Goal: Task Accomplishment & Management: Use online tool/utility

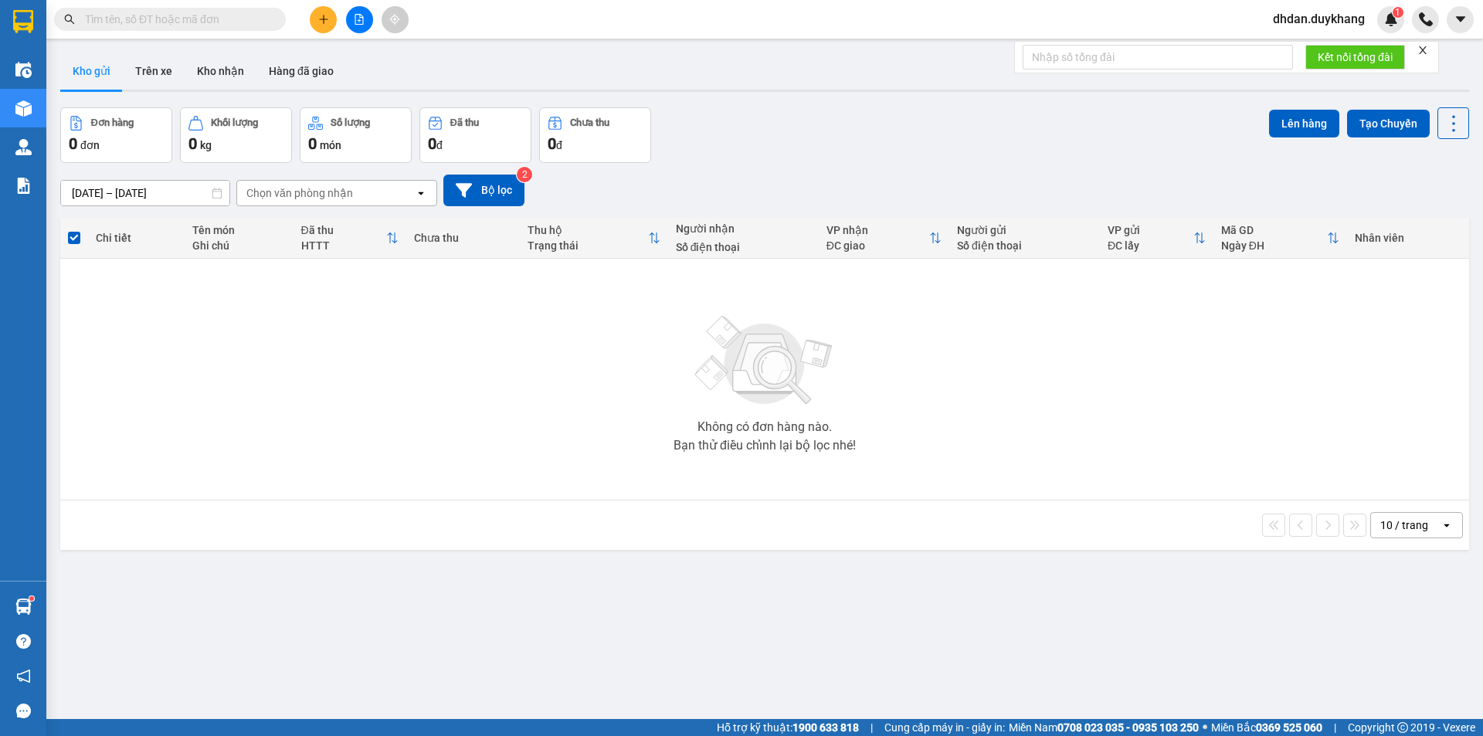
click at [331, 25] on button at bounding box center [323, 19] width 27 height 27
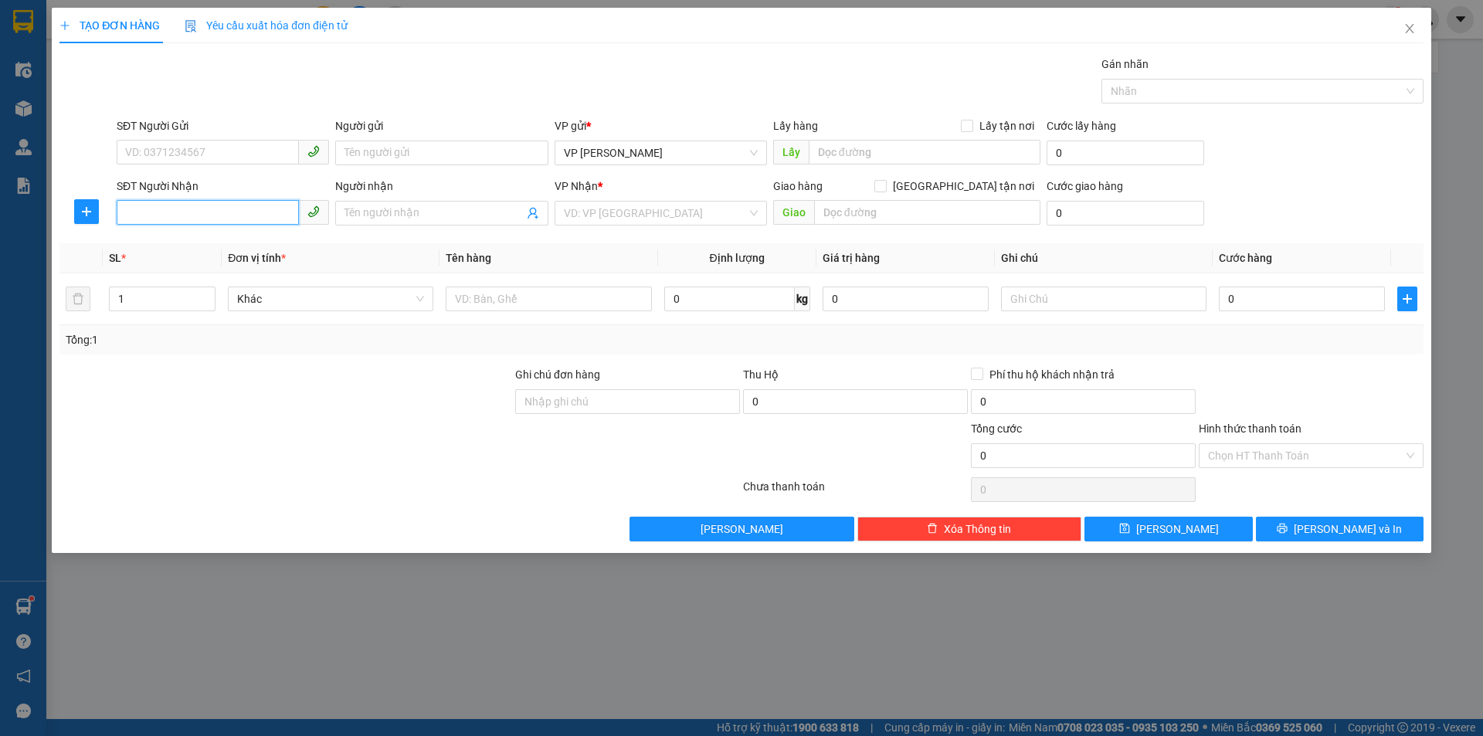
click at [214, 209] on input "SĐT Người Nhận" at bounding box center [208, 212] width 182 height 25
type input "0915359444"
click at [272, 243] on div "0915359444 - thỏa" at bounding box center [223, 244] width 194 height 17
type input "thỏa"
type input "0915359444"
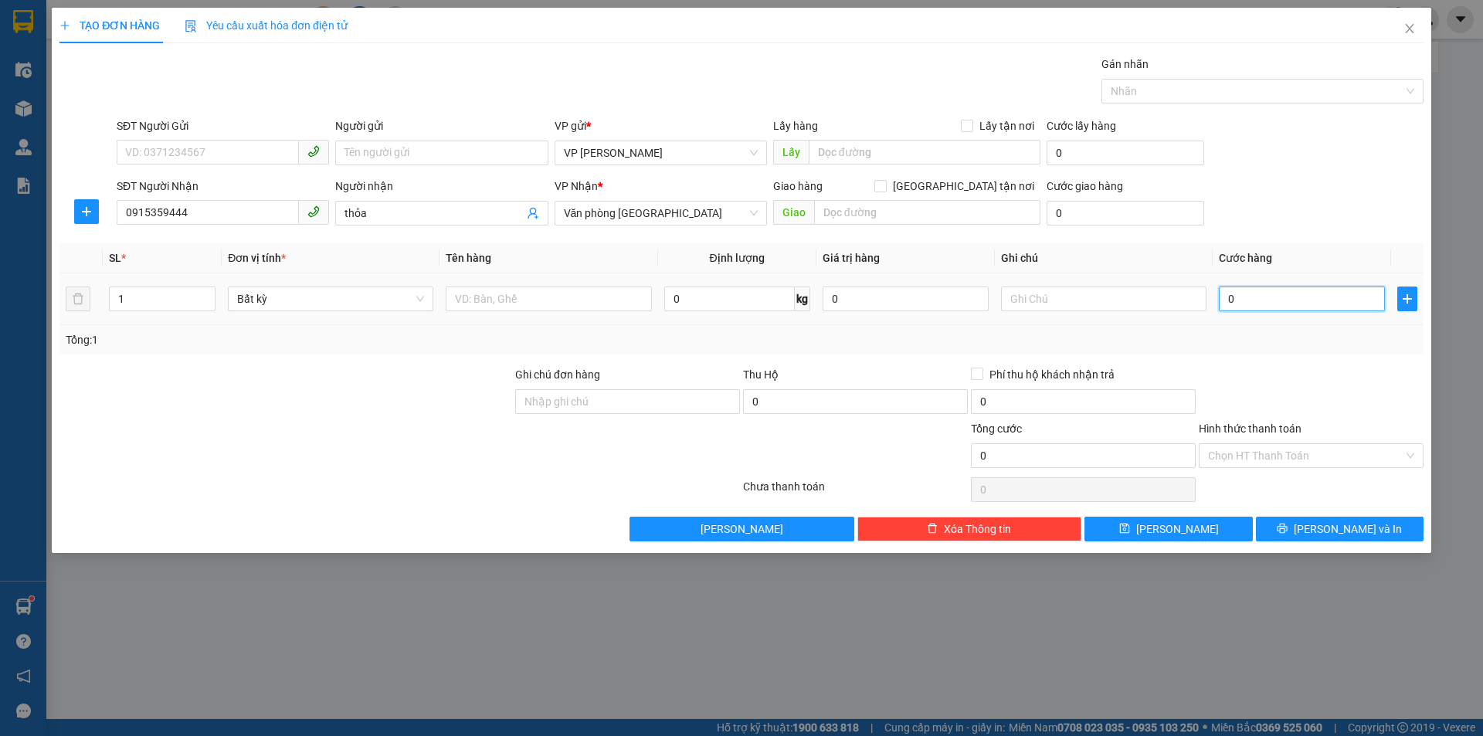
click at [1313, 303] on input "0" at bounding box center [1301, 298] width 166 height 25
type input "3"
type input "30"
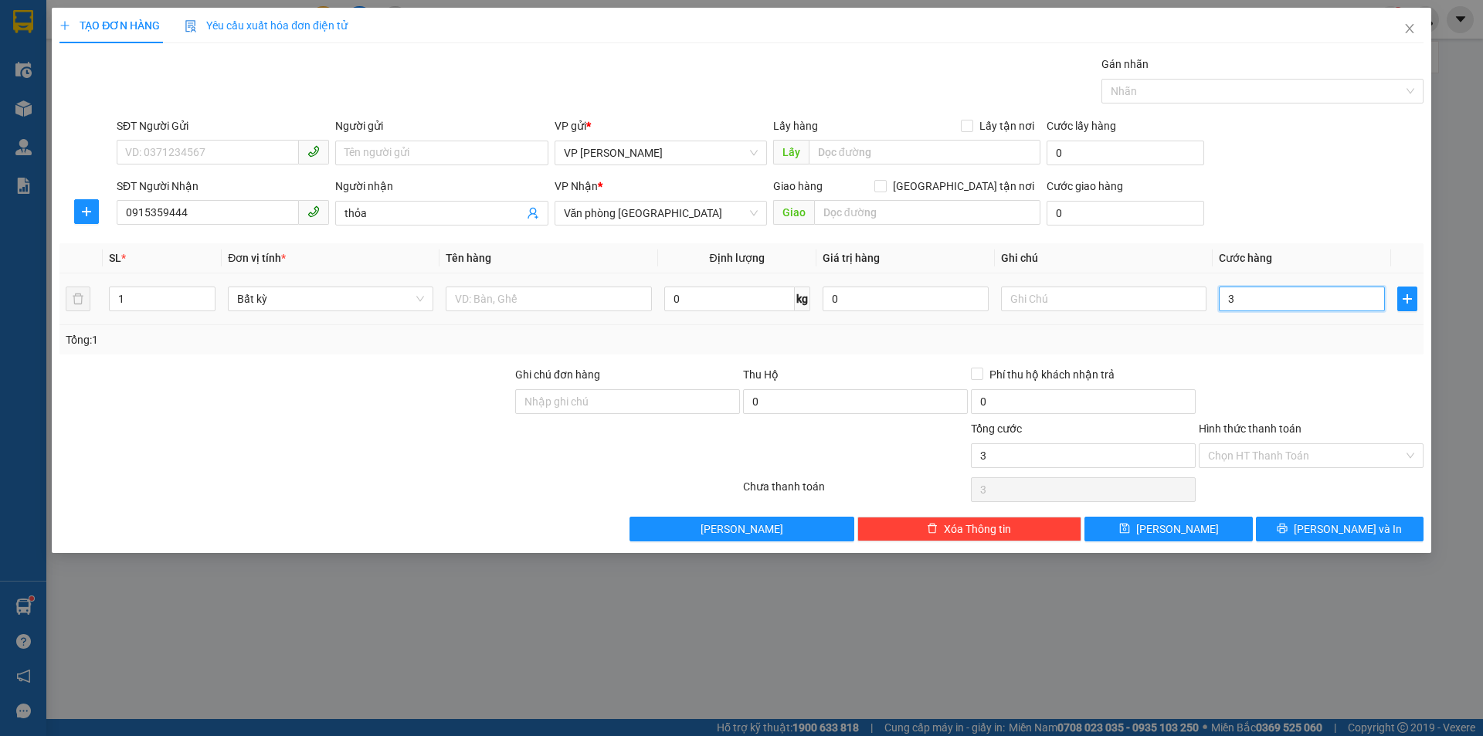
type input "30"
type input "300"
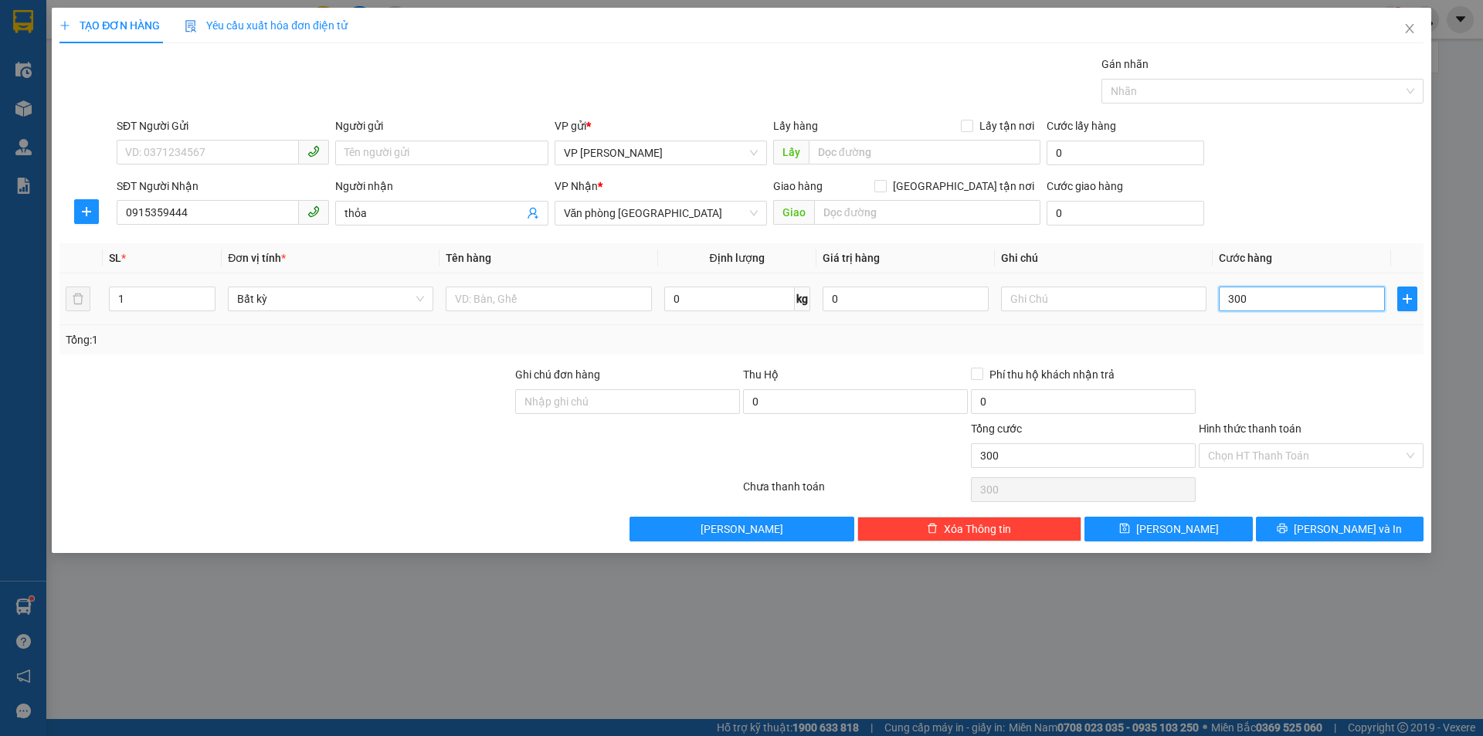
type input "3.000"
type input "30.000"
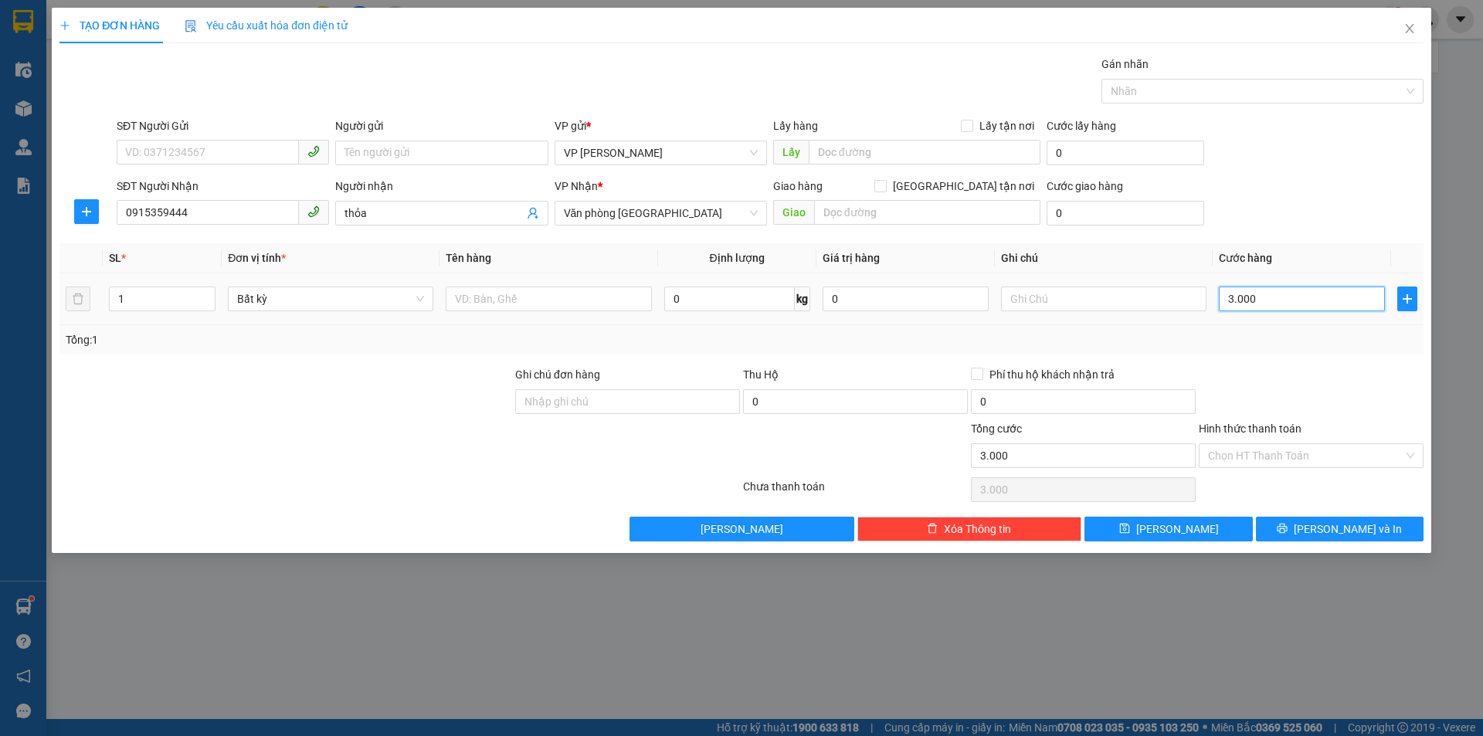
type input "30.000"
click at [1313, 514] on div "Transit Pickup Surcharge Ids Transit Deliver Surcharge Ids Transit Deliver Surc…" at bounding box center [741, 299] width 1364 height 486
click at [1287, 528] on icon "printer" at bounding box center [1281, 528] width 11 height 11
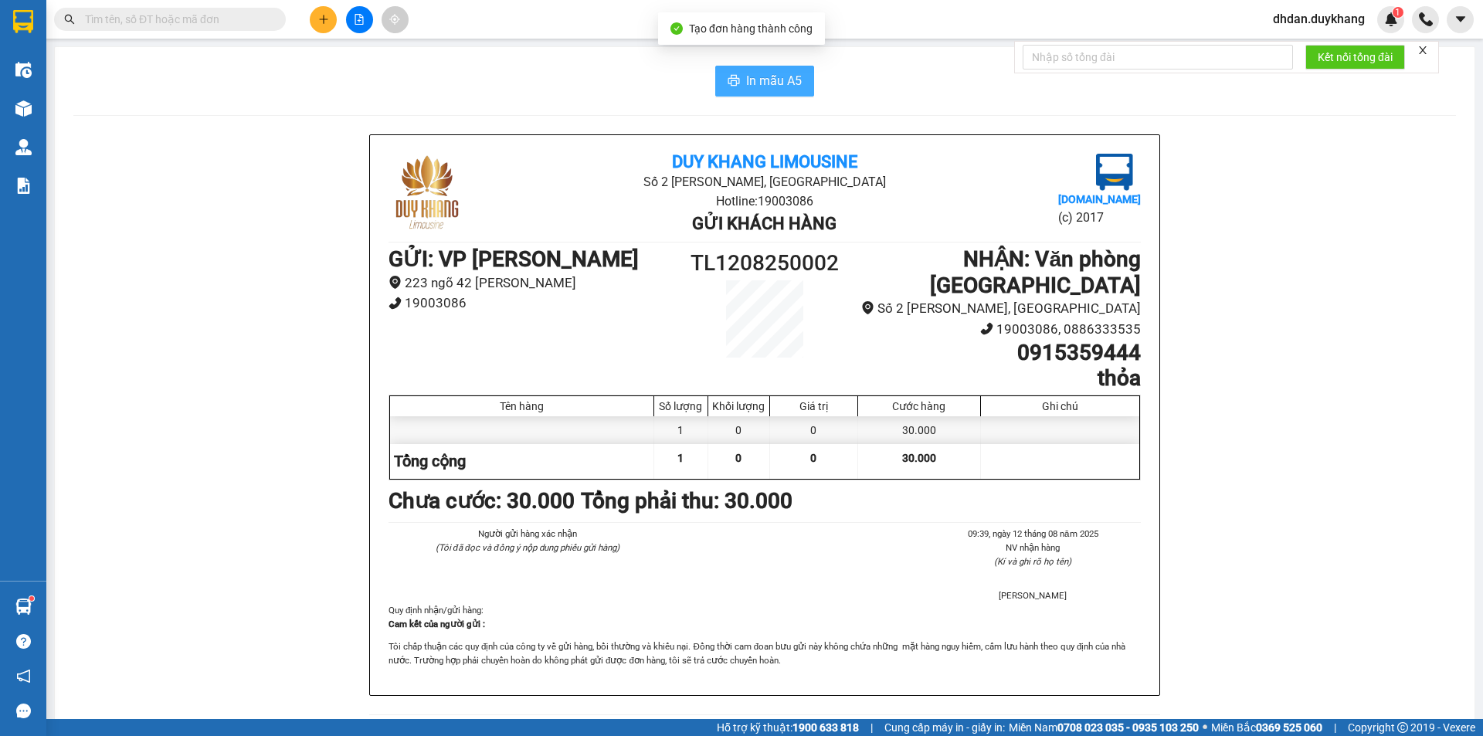
click at [781, 88] on span "In mẫu A5" at bounding box center [774, 80] width 56 height 19
click at [511, 15] on div "Kết quả tìm kiếm ( 0 ) Bộ lọc No Data dhdan.duykhang 1" at bounding box center [741, 19] width 1483 height 39
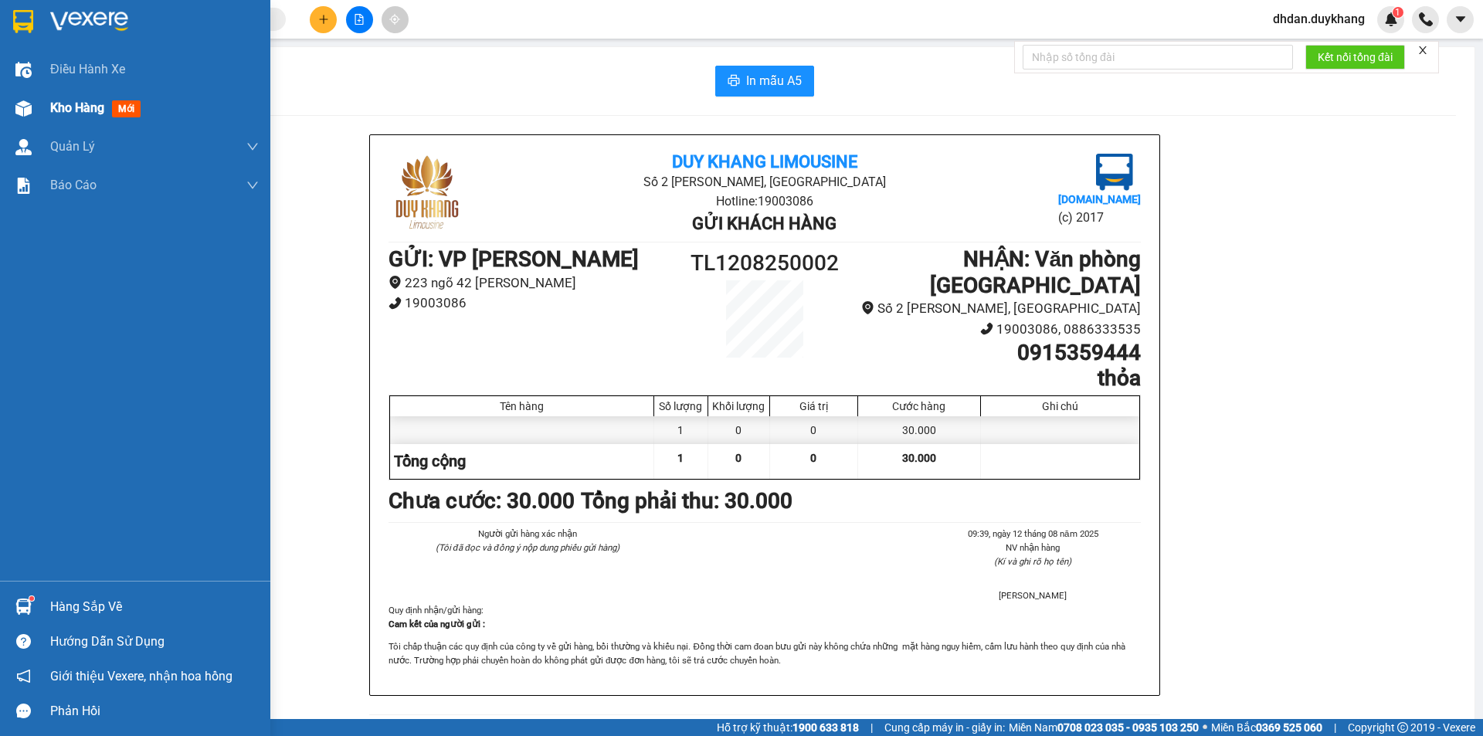
click at [66, 106] on span "Kho hàng" at bounding box center [77, 107] width 54 height 15
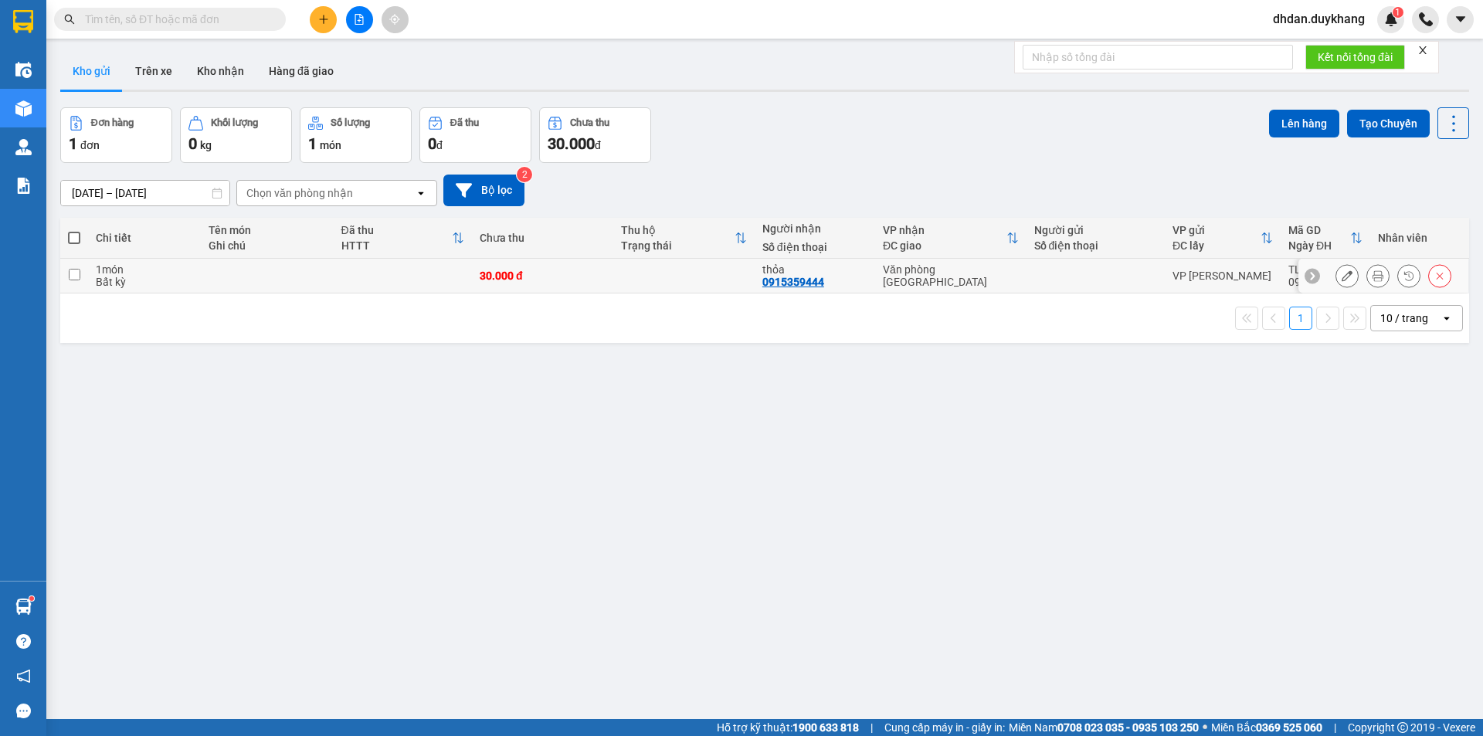
click at [77, 277] on input "checkbox" at bounding box center [75, 275] width 12 height 12
checkbox input "true"
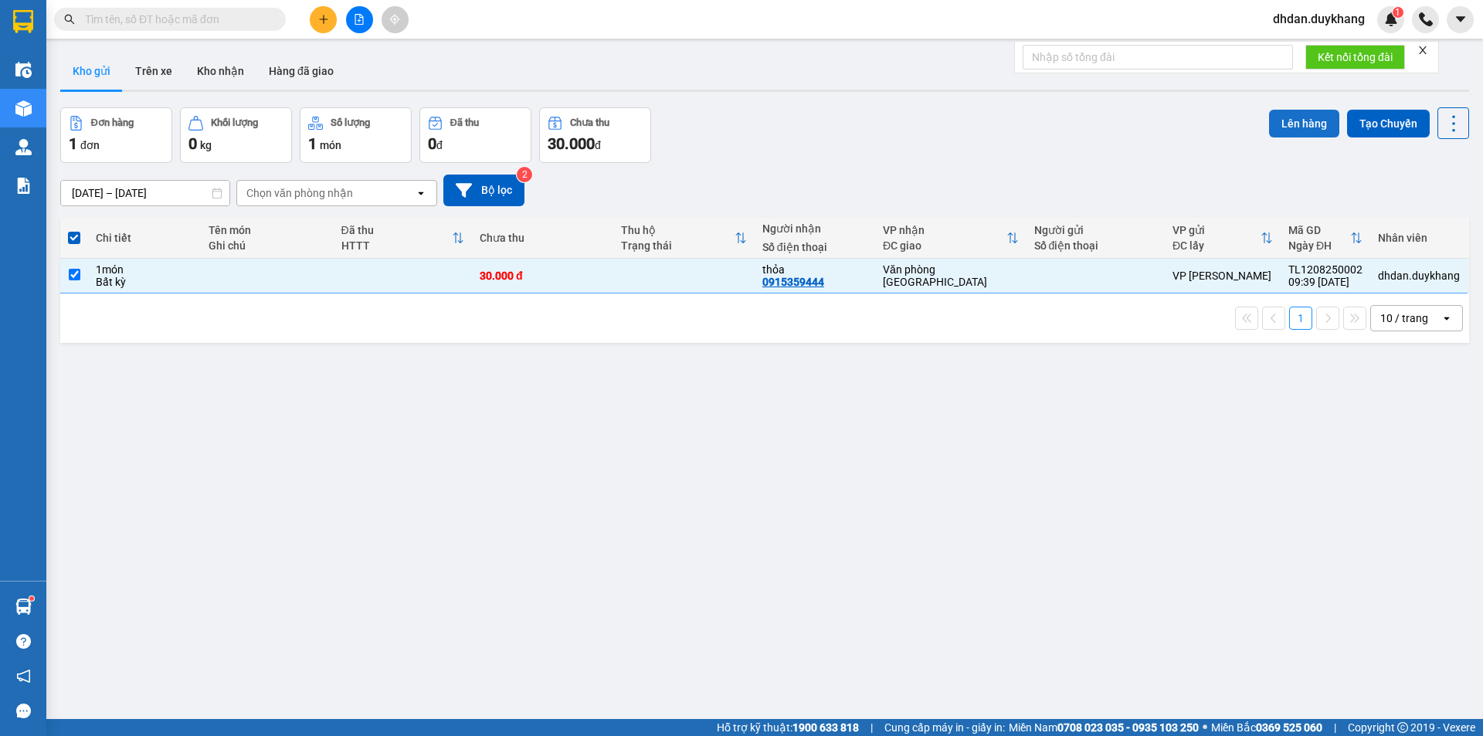
click at [1287, 120] on button "Lên hàng" at bounding box center [1304, 124] width 70 height 28
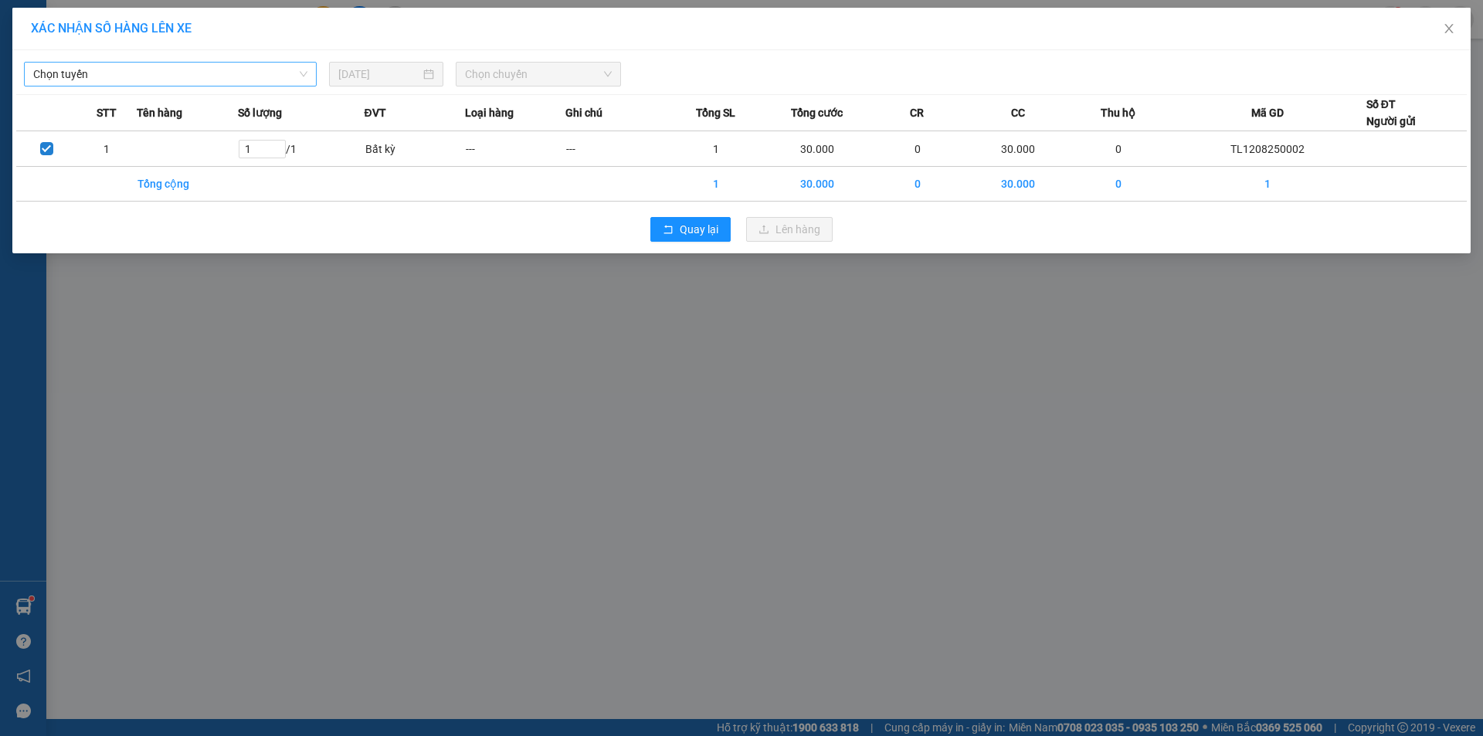
click at [204, 80] on span "Chọn tuyến" at bounding box center [170, 74] width 274 height 23
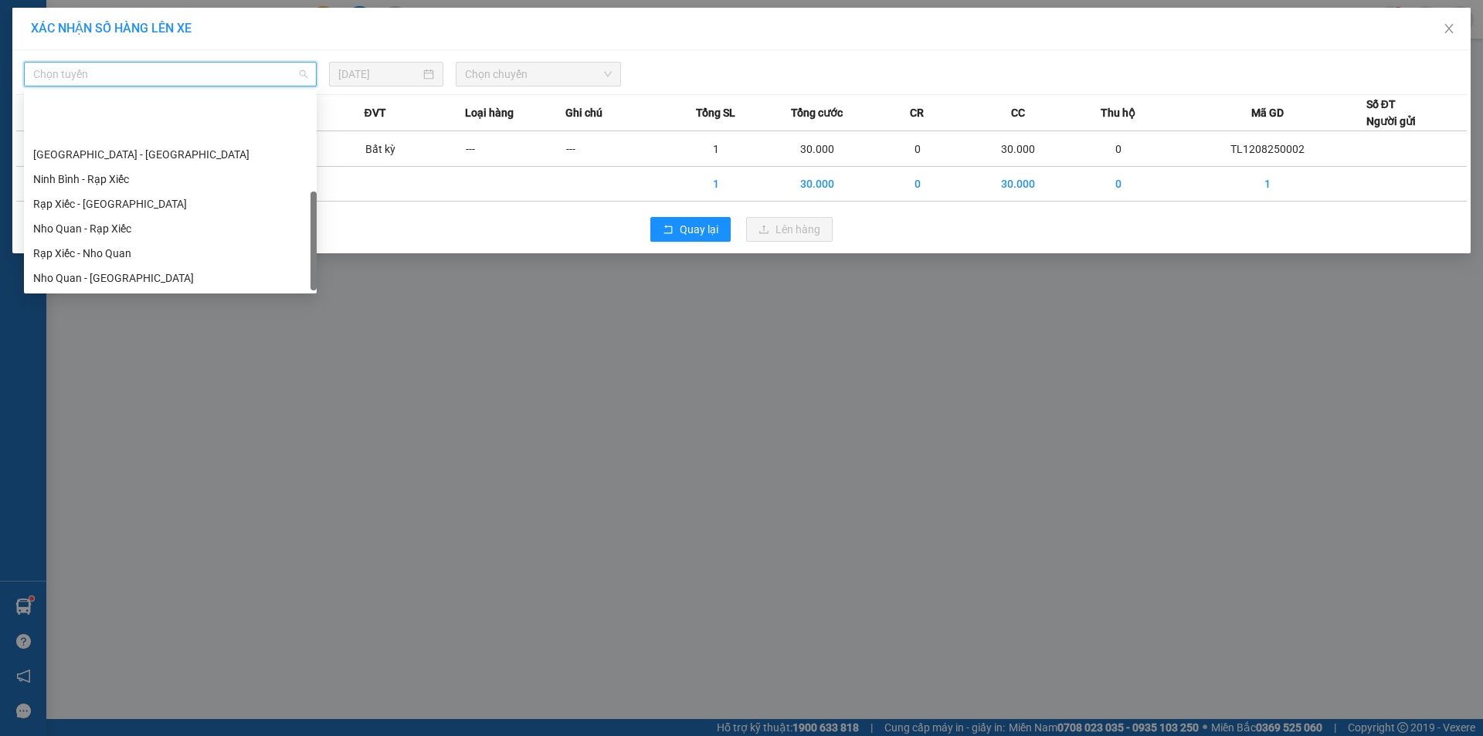
scroll to position [74, 0]
click at [91, 229] on div "[GEOGRAPHIC_DATA] - [GEOGRAPHIC_DATA]" at bounding box center [170, 228] width 274 height 17
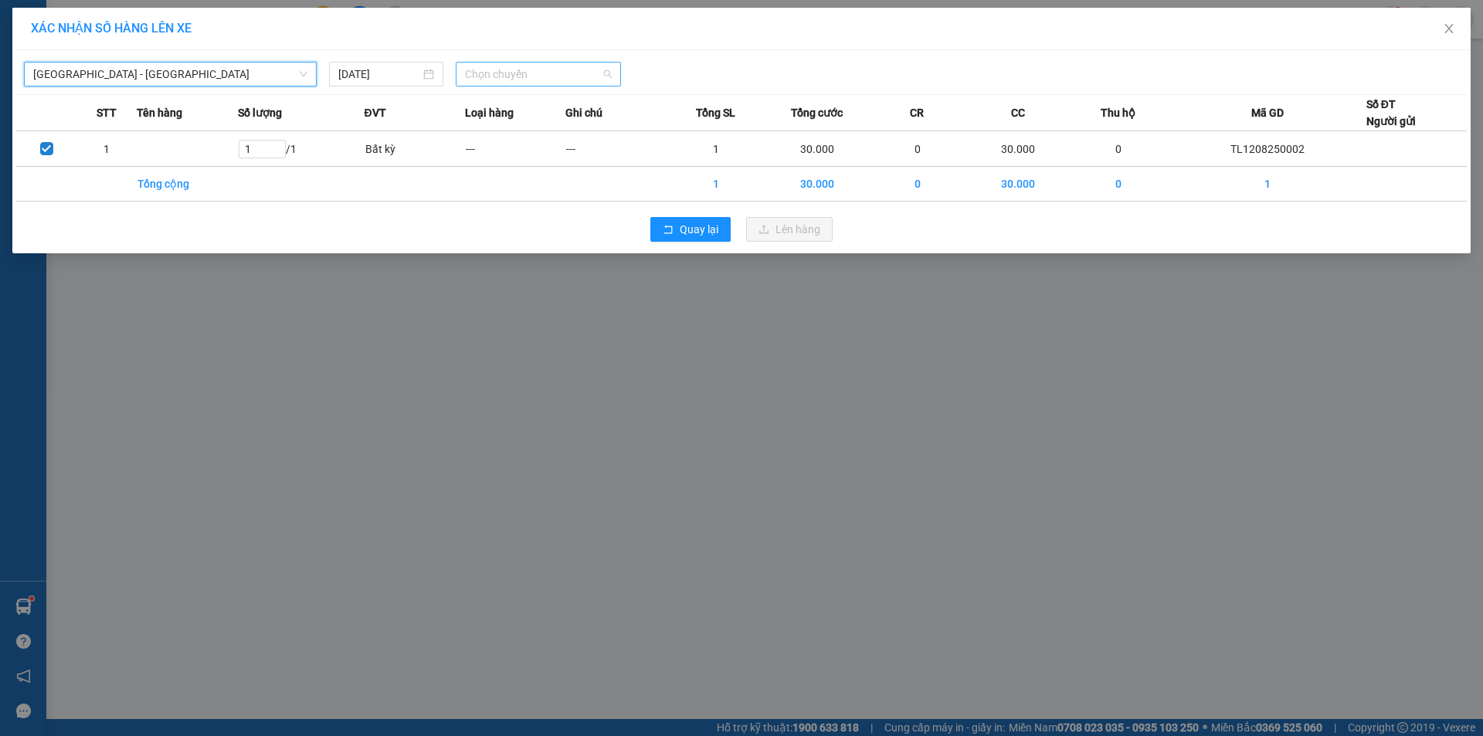
click at [513, 66] on span "Chọn chuyến" at bounding box center [538, 74] width 147 height 23
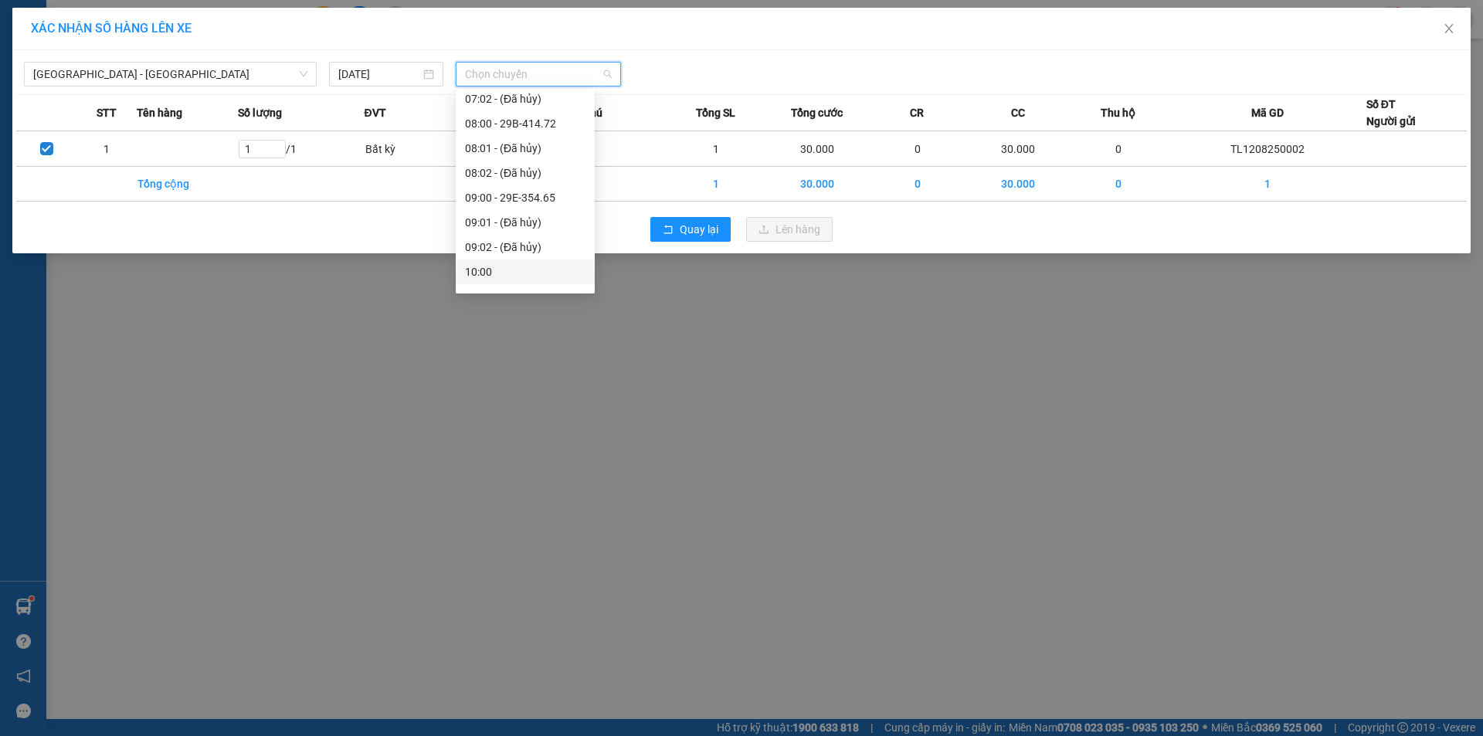
scroll to position [232, 0]
click at [535, 222] on div "10:01 - 29K-133.37" at bounding box center [525, 219] width 120 height 17
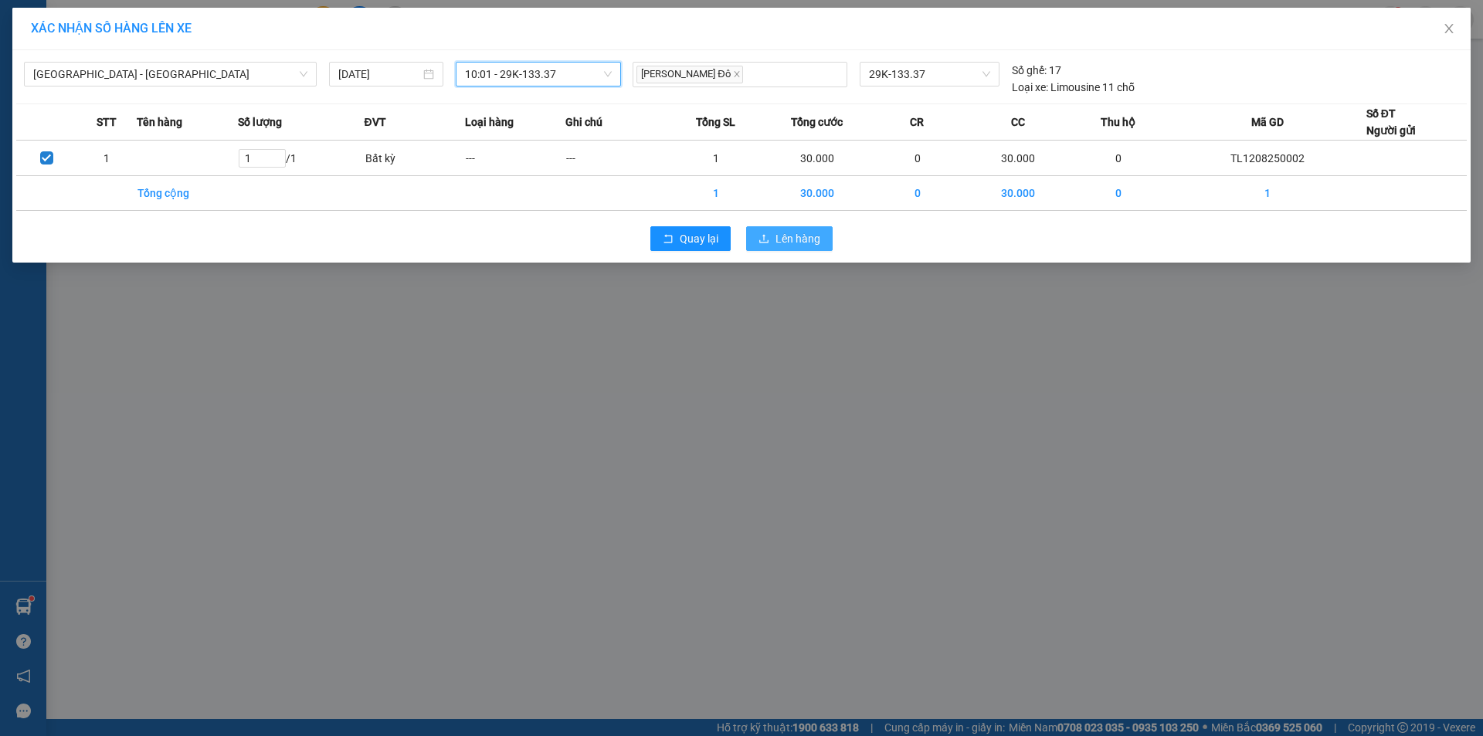
click at [802, 238] on span "Lên hàng" at bounding box center [797, 238] width 45 height 17
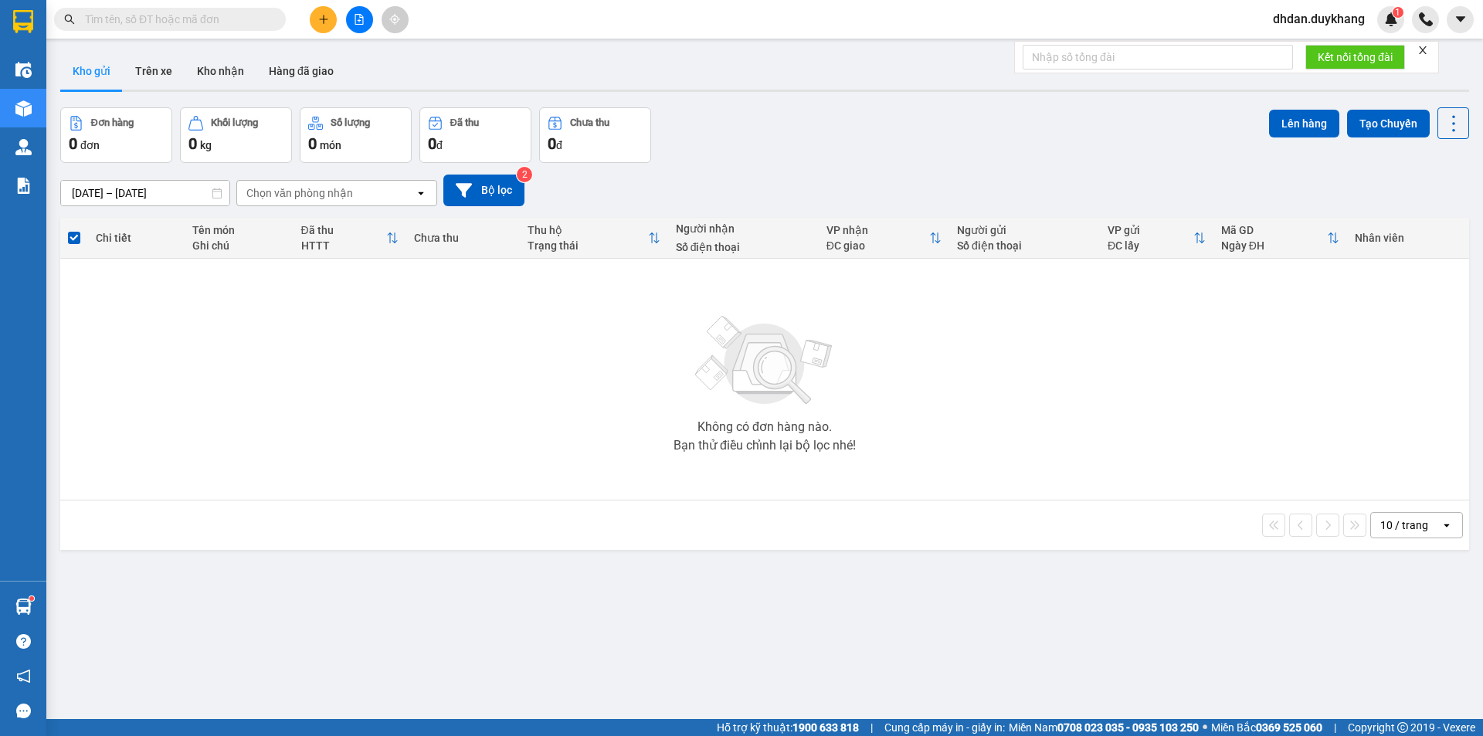
click at [71, 81] on button "Kho gửi" at bounding box center [91, 71] width 63 height 37
click at [79, 242] on span at bounding box center [74, 238] width 12 height 12
click at [74, 230] on input "checkbox" at bounding box center [74, 230] width 0 height 0
click at [71, 239] on span at bounding box center [74, 238] width 12 height 12
click at [74, 230] on input "checkbox" at bounding box center [74, 230] width 0 height 0
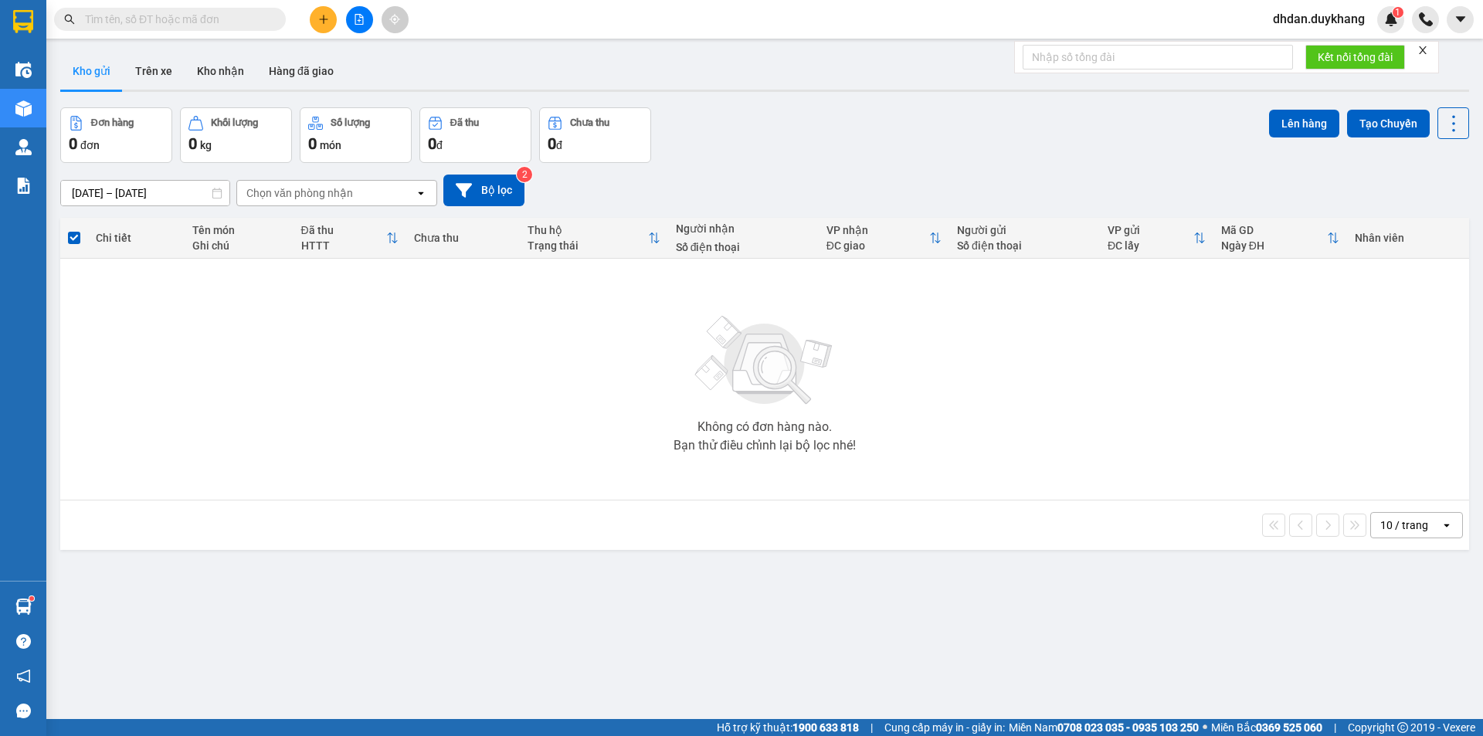
click at [130, 366] on div "Không có đơn hàng nào. Bạn thử điều chỉnh lại bộ lọc nhé!" at bounding box center [764, 379] width 1393 height 232
click at [164, 80] on button "Trên xe" at bounding box center [154, 71] width 62 height 37
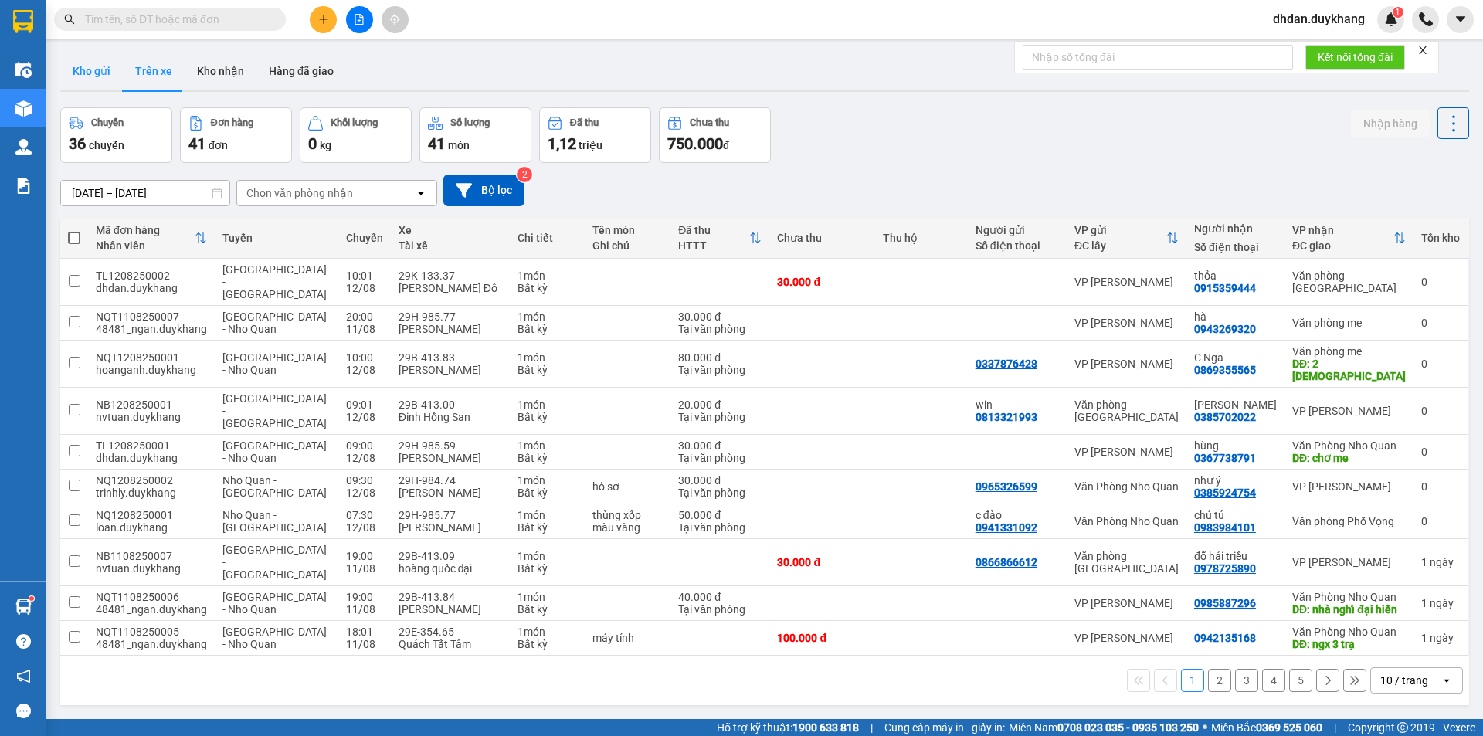
click at [80, 80] on button "Kho gửi" at bounding box center [91, 71] width 63 height 37
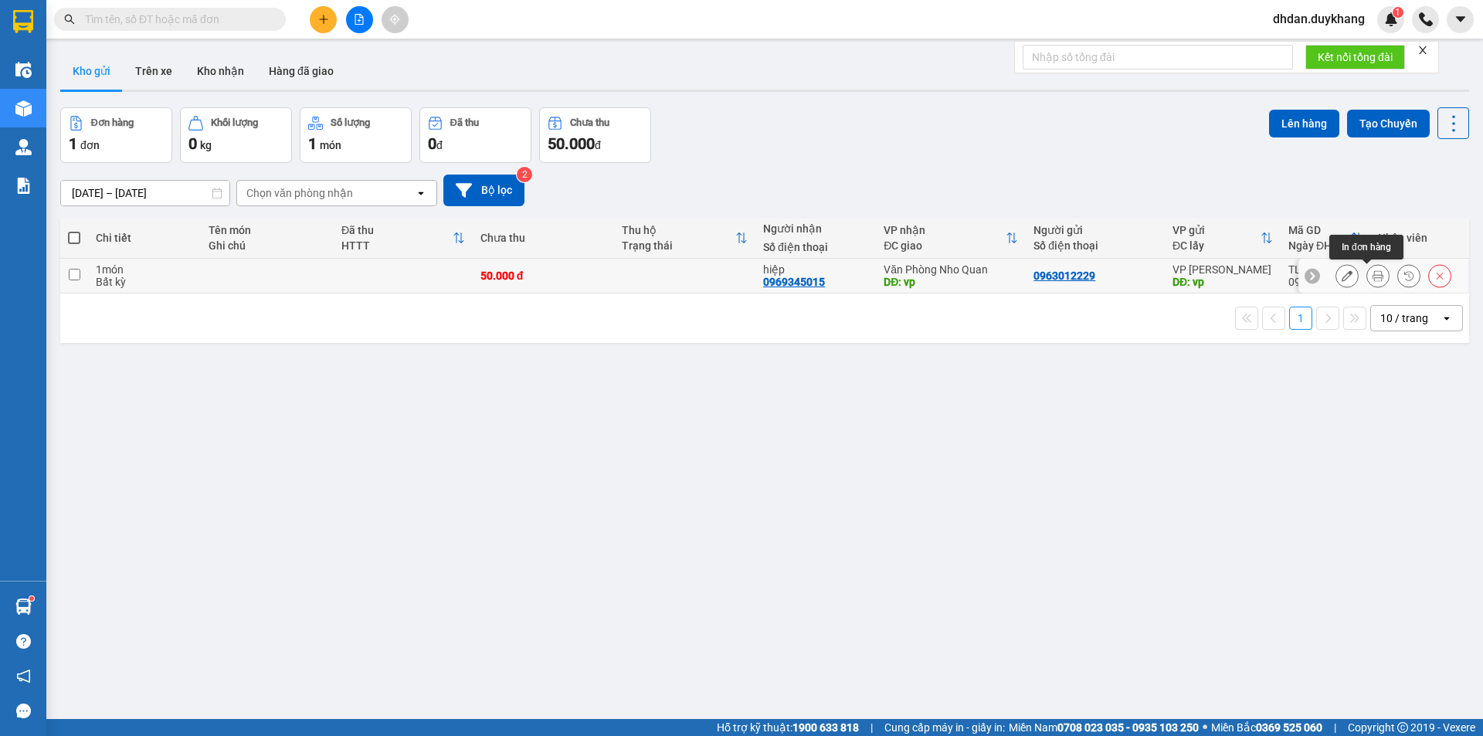
click at [1372, 276] on icon at bounding box center [1377, 275] width 11 height 11
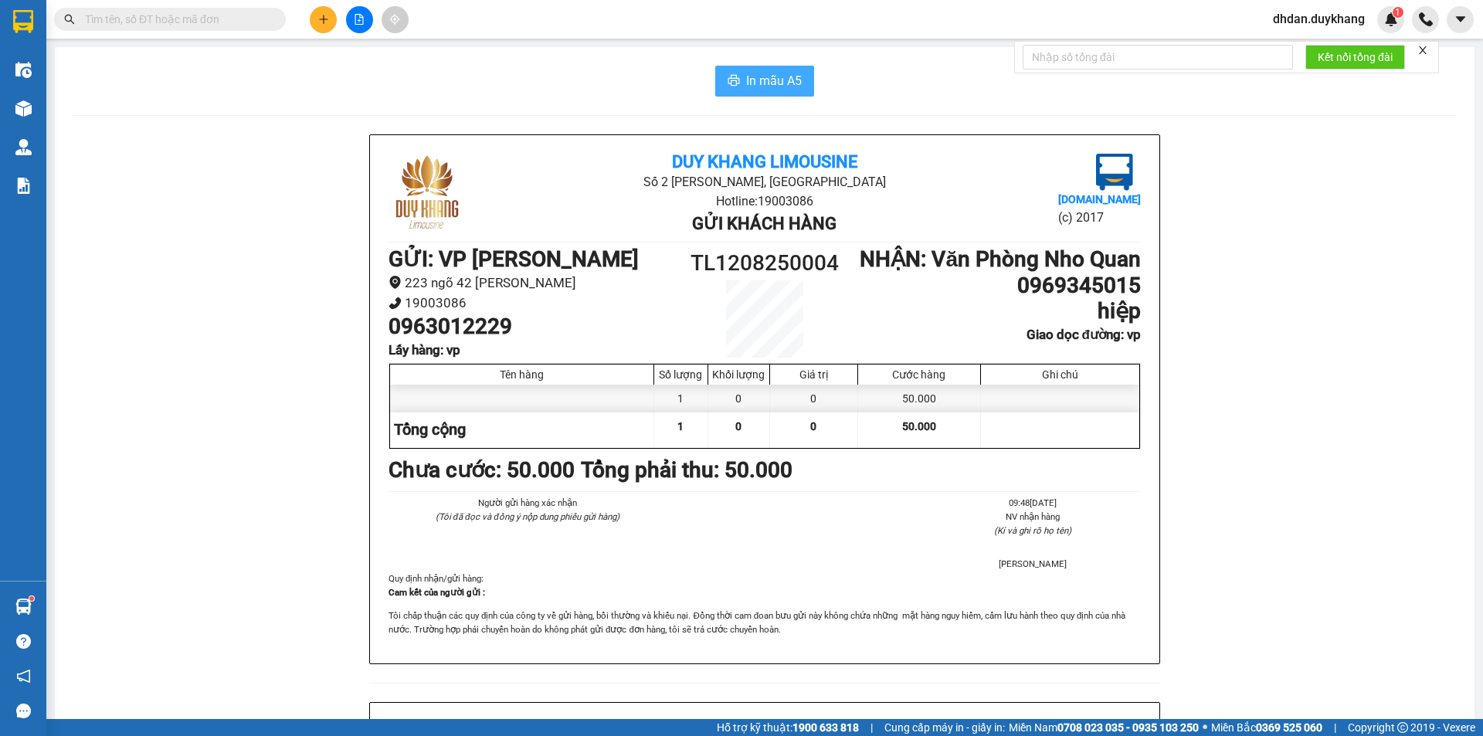
click at [774, 84] on span "In mẫu A5" at bounding box center [774, 80] width 56 height 19
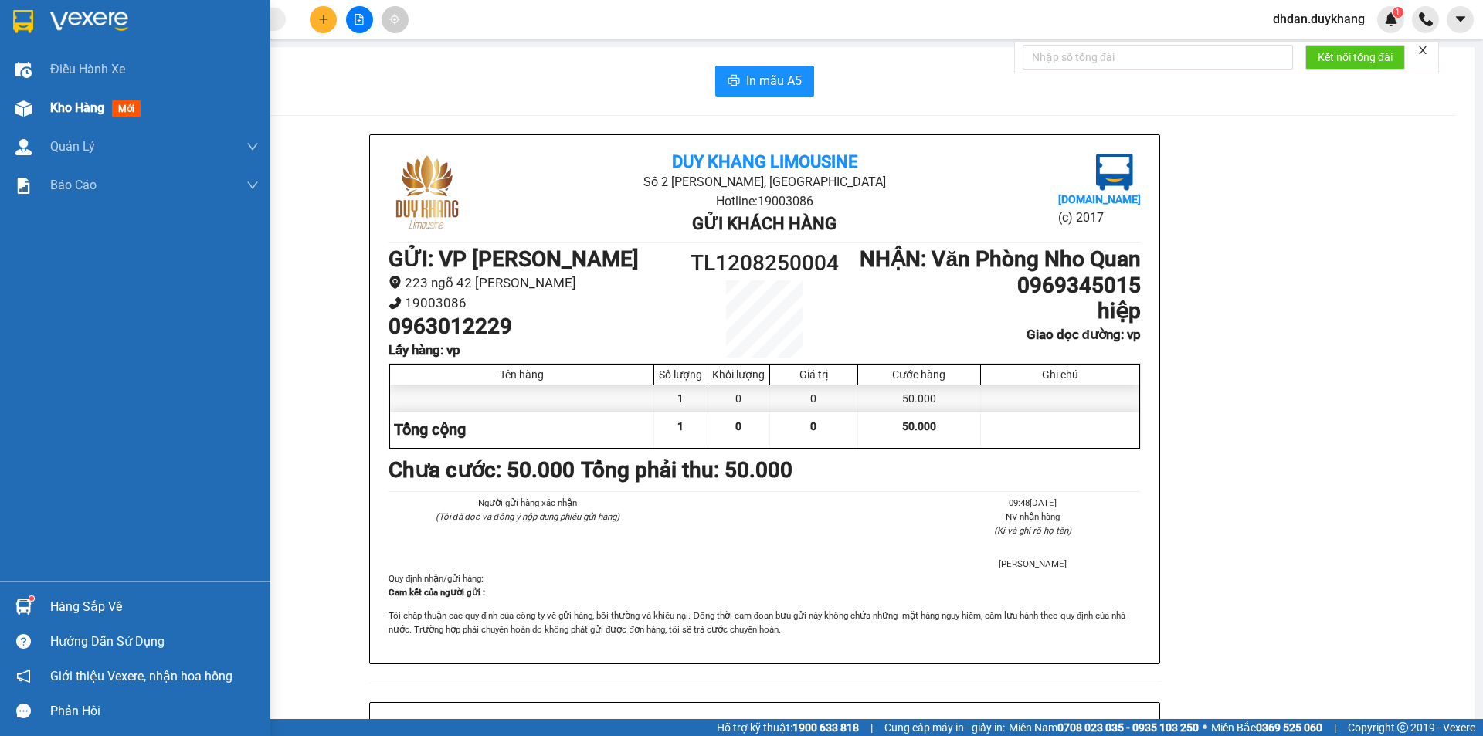
click at [84, 106] on span "Kho hàng" at bounding box center [77, 107] width 54 height 15
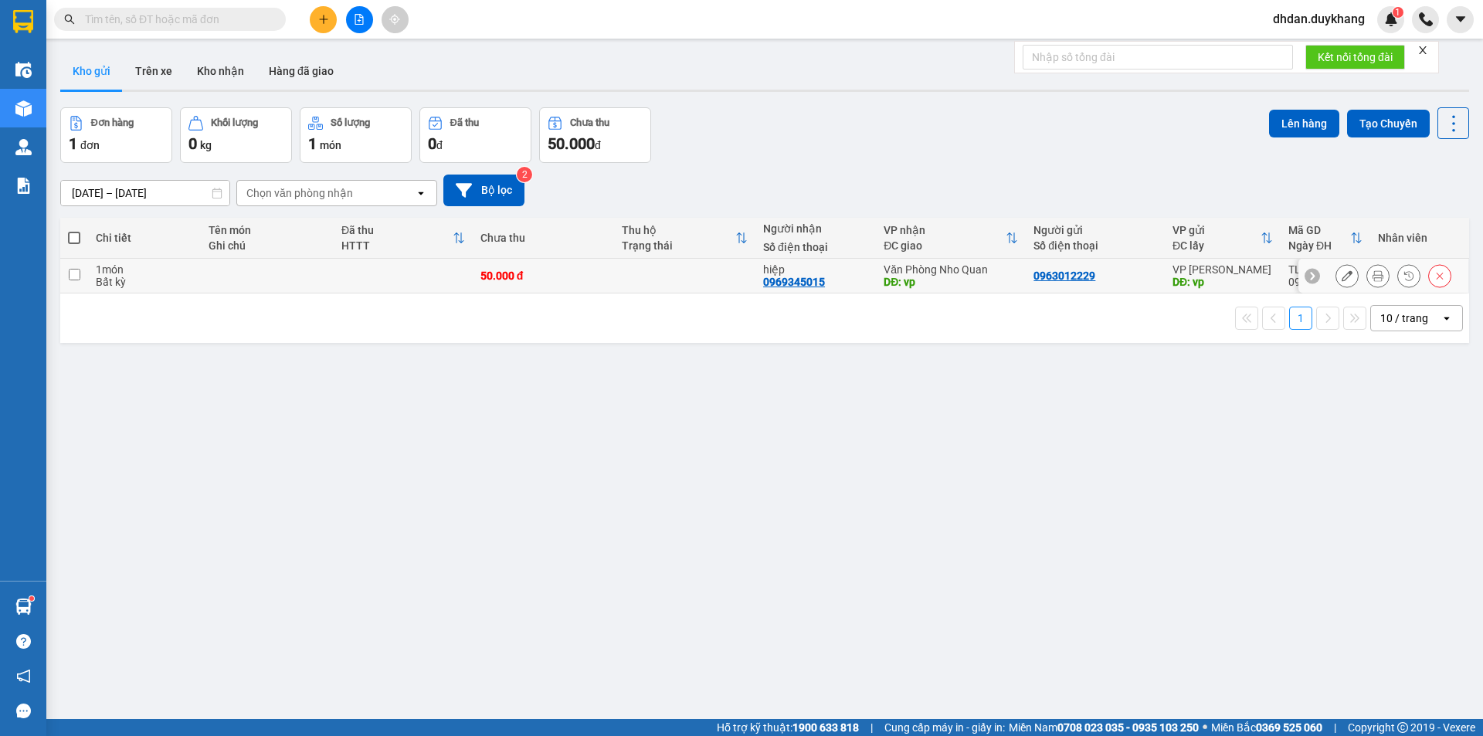
click at [77, 278] on input "checkbox" at bounding box center [75, 275] width 12 height 12
checkbox input "true"
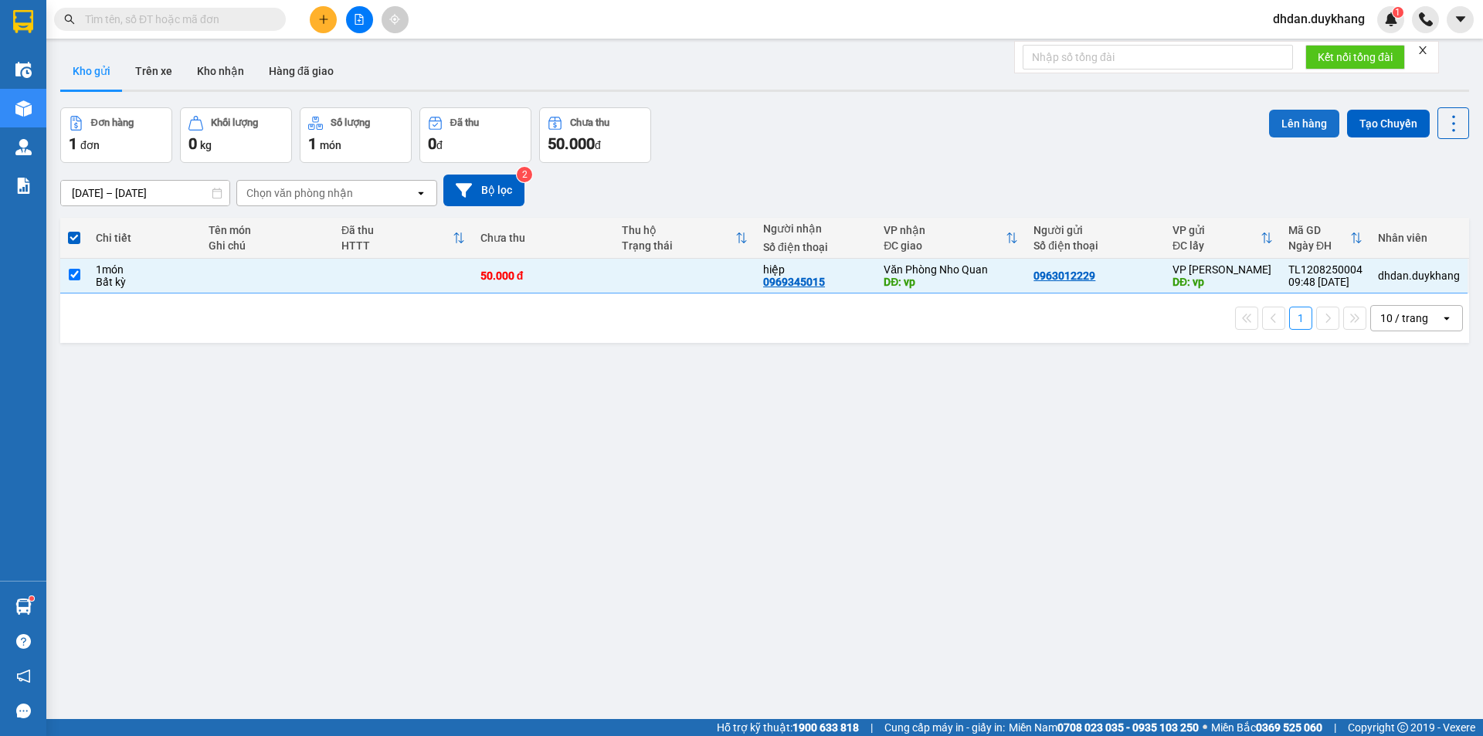
click at [1294, 129] on button "Lên hàng" at bounding box center [1304, 124] width 70 height 28
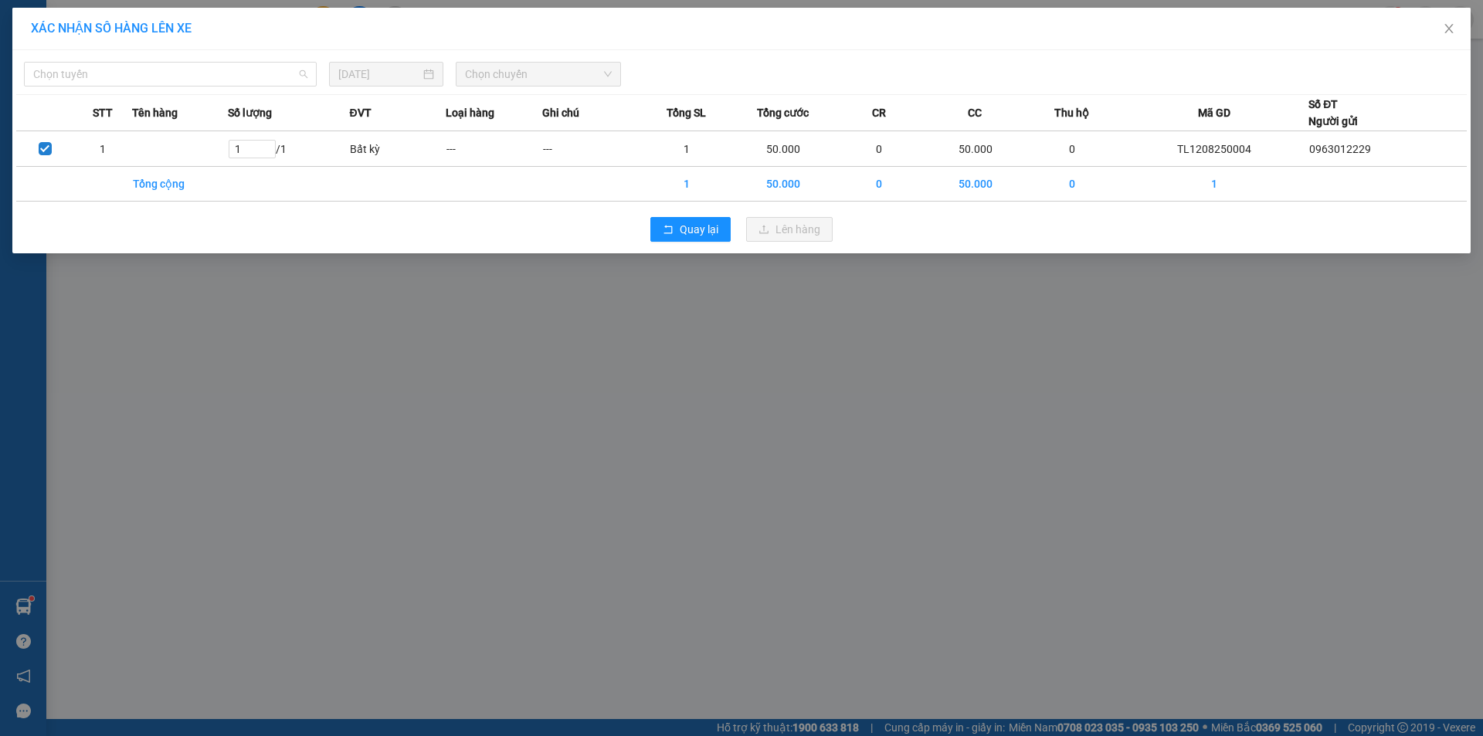
drag, startPoint x: 231, startPoint y: 78, endPoint x: 165, endPoint y: 129, distance: 83.1
click at [230, 78] on span "Chọn tuyến" at bounding box center [170, 74] width 274 height 23
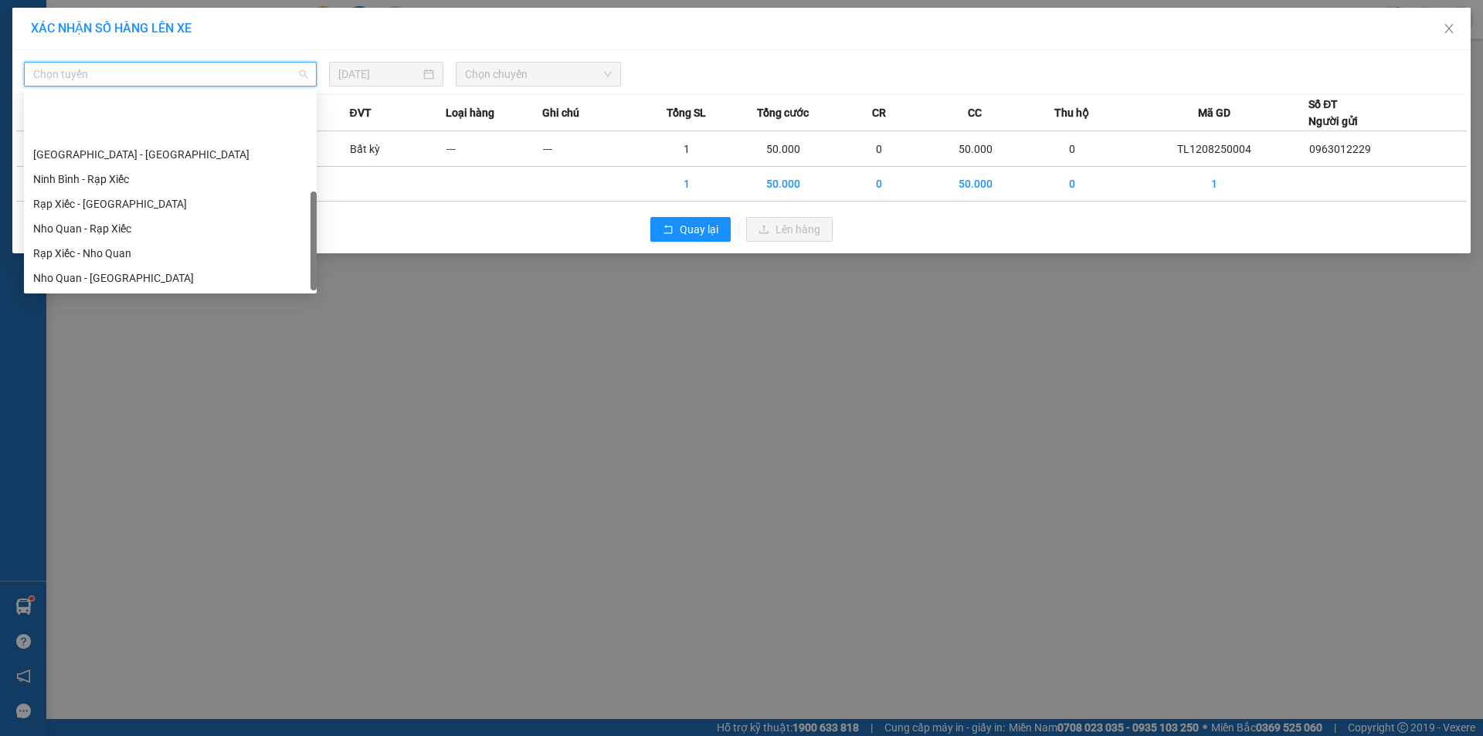
scroll to position [74, 0]
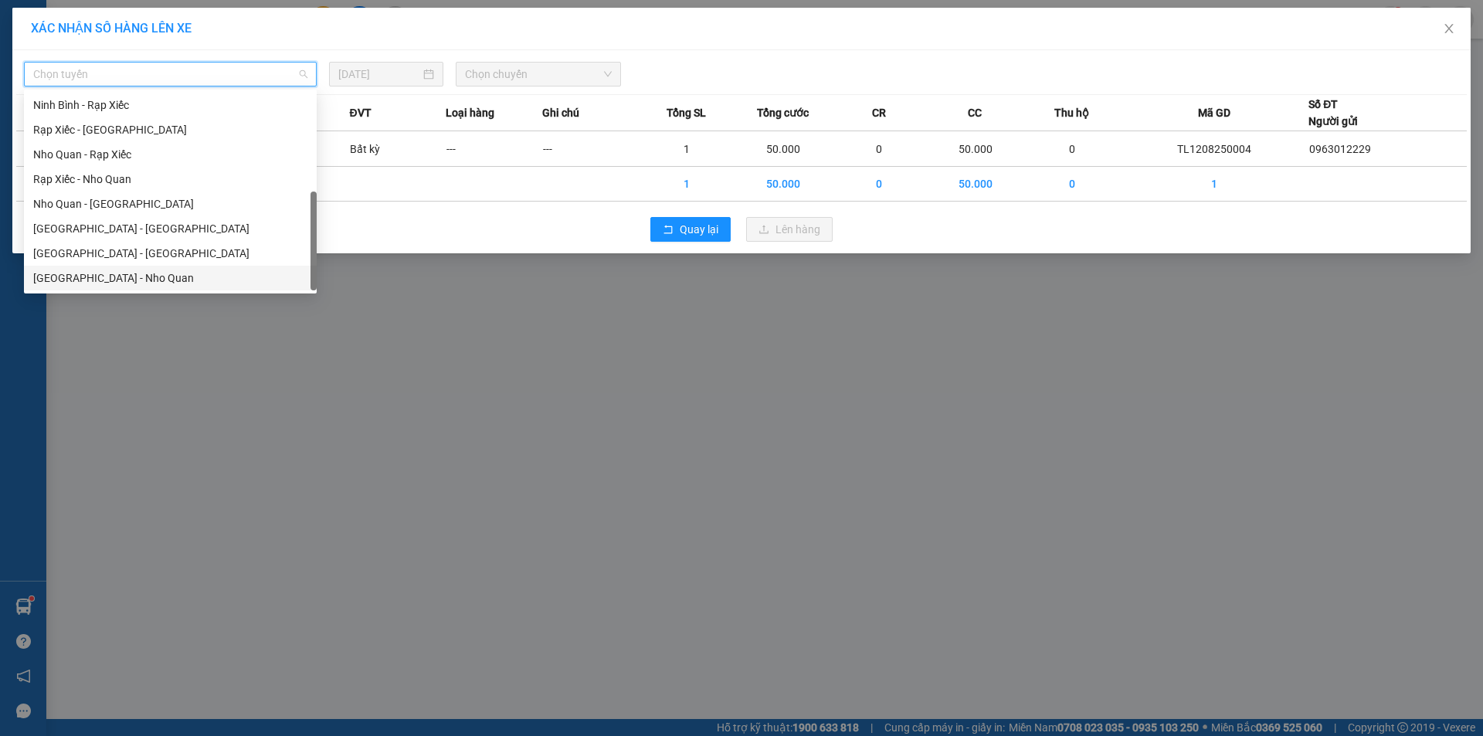
click at [110, 279] on div "[GEOGRAPHIC_DATA] - Nho Quan" at bounding box center [170, 277] width 274 height 17
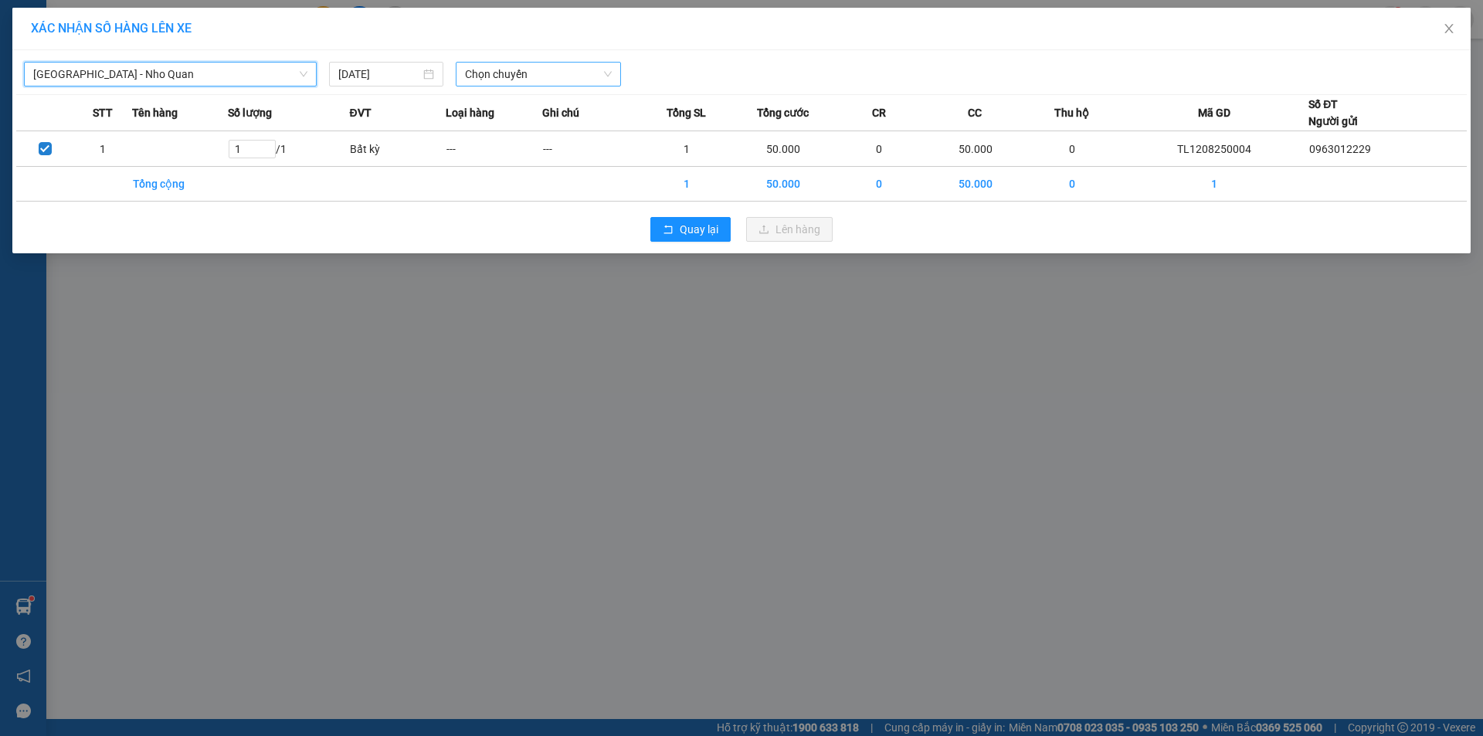
click at [565, 80] on span "Chọn chuyến" at bounding box center [538, 74] width 147 height 23
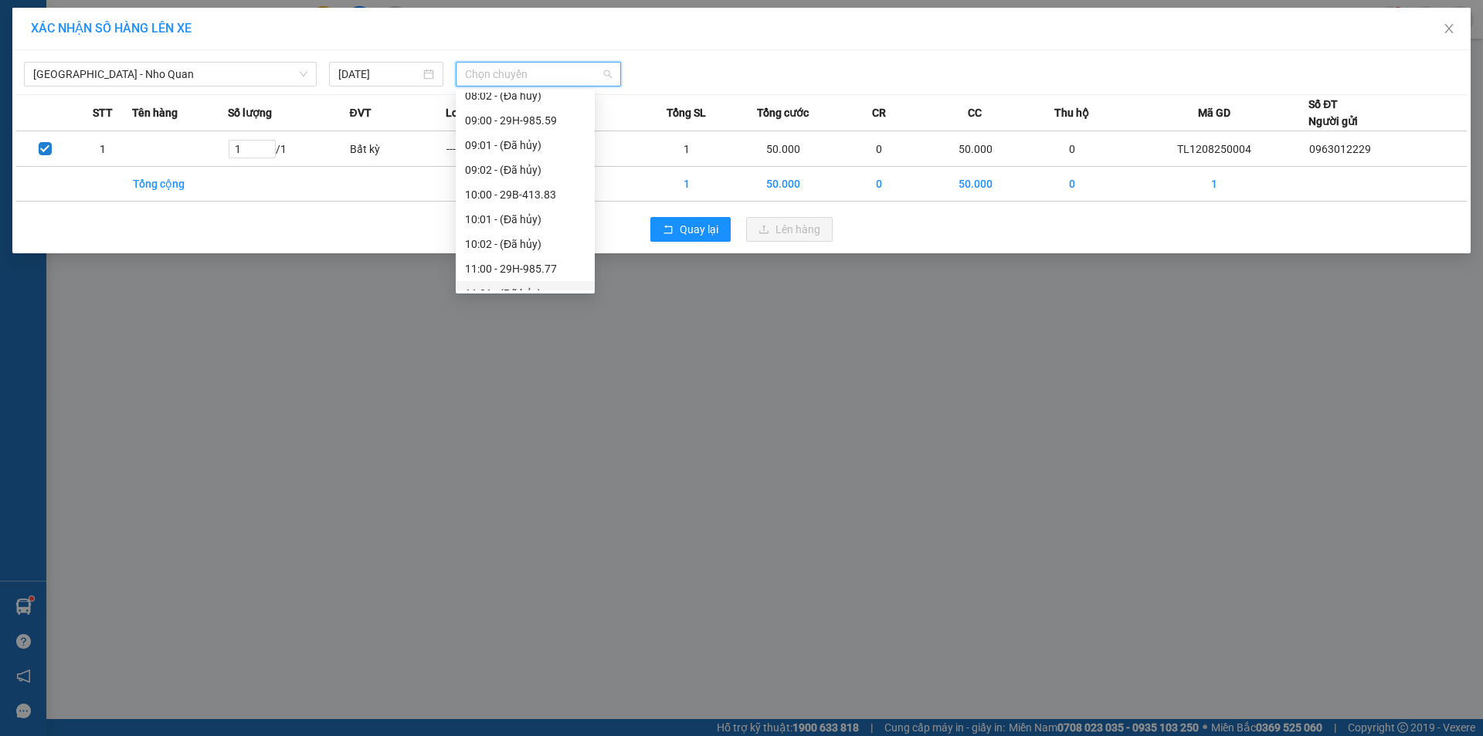
scroll to position [309, 0]
click at [518, 191] on div "11:00 - 29H-985.77" at bounding box center [525, 191] width 120 height 17
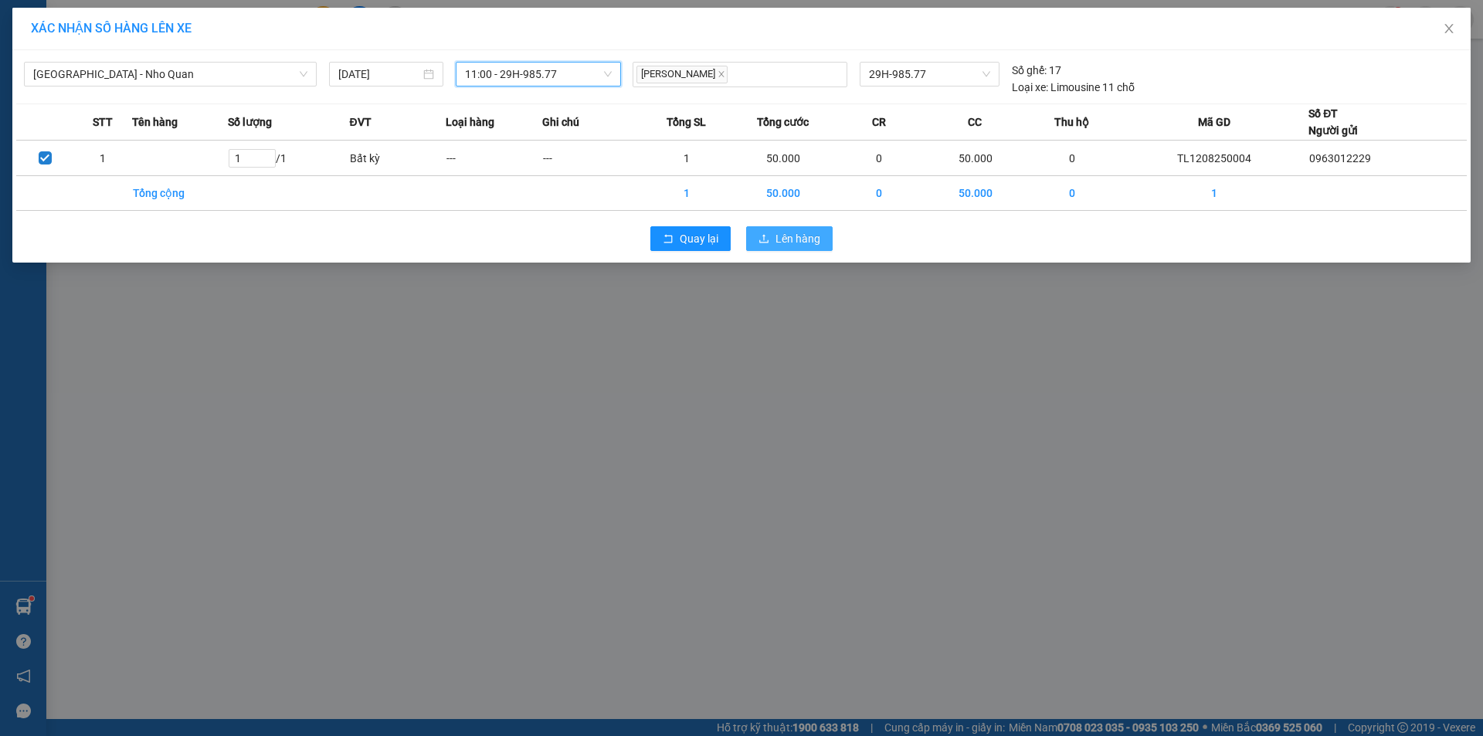
click at [786, 231] on span "Lên hàng" at bounding box center [797, 238] width 45 height 17
